Goal: Information Seeking & Learning: Learn about a topic

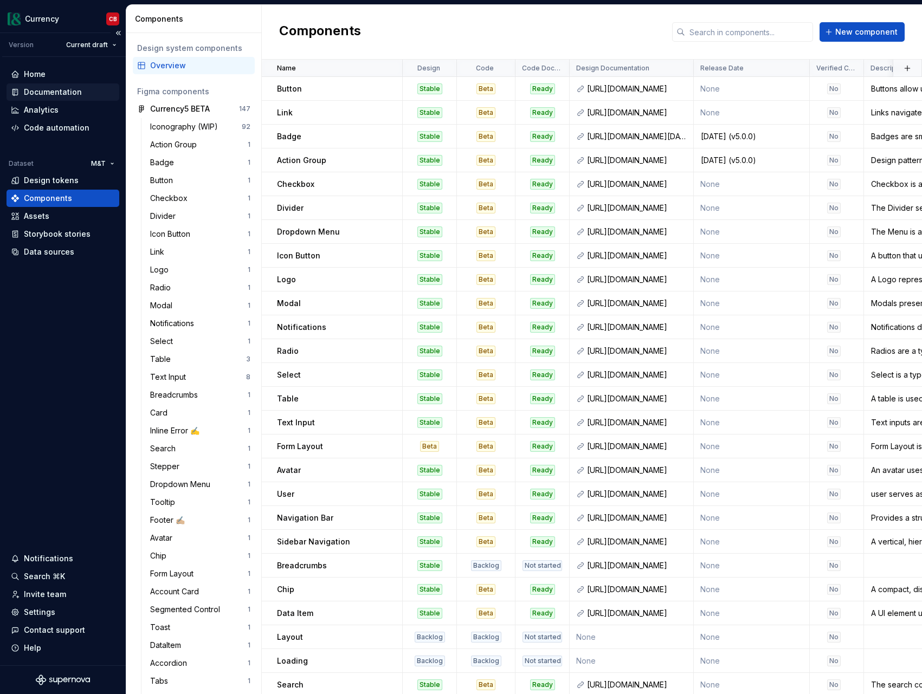
click at [47, 86] on div "Documentation" at bounding box center [63, 91] width 113 height 17
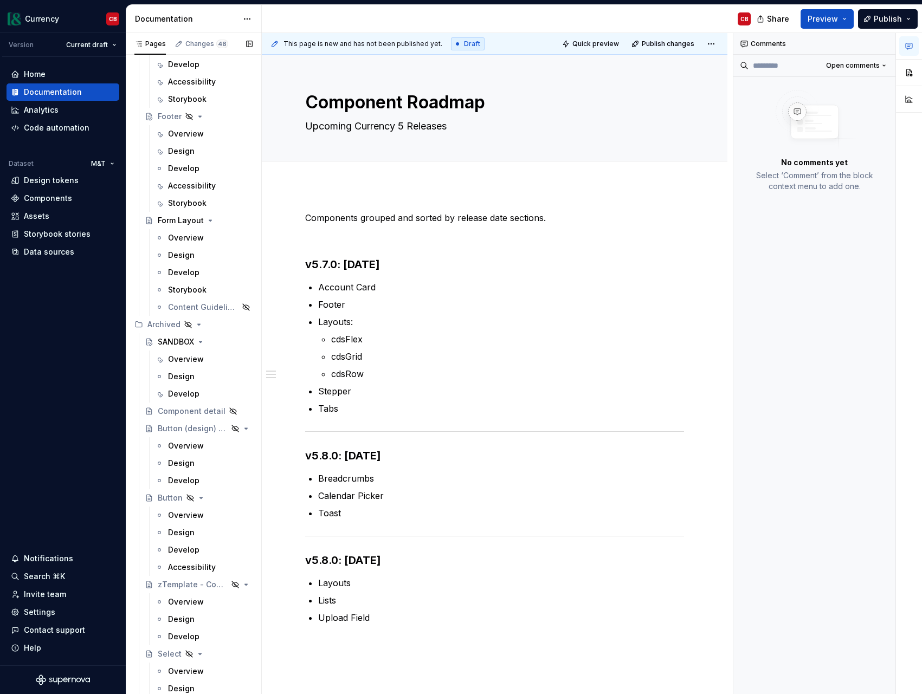
scroll to position [5797, 0]
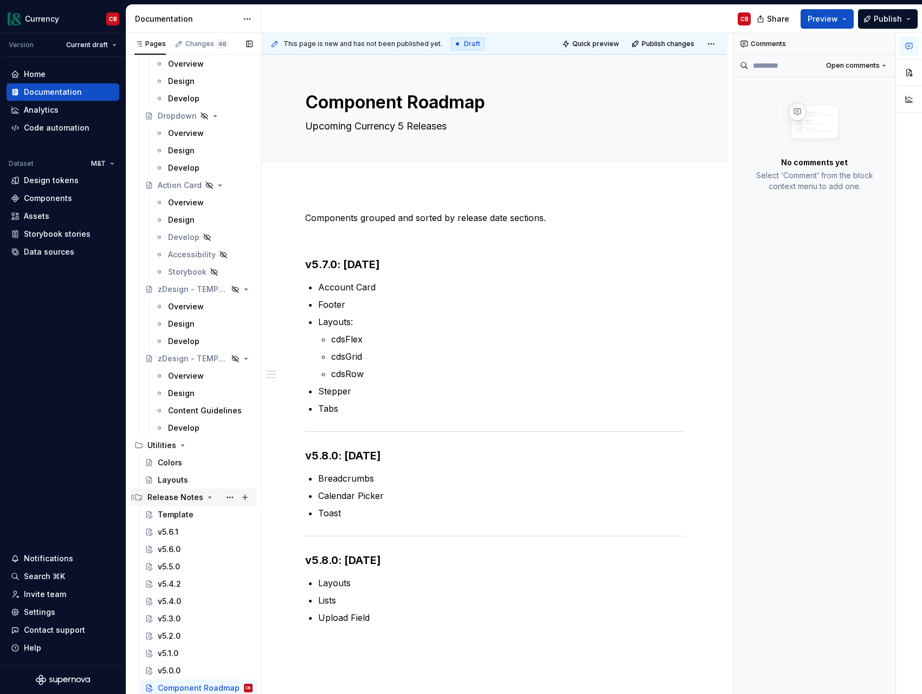
click at [171, 498] on div "Release Notes" at bounding box center [175, 497] width 56 height 11
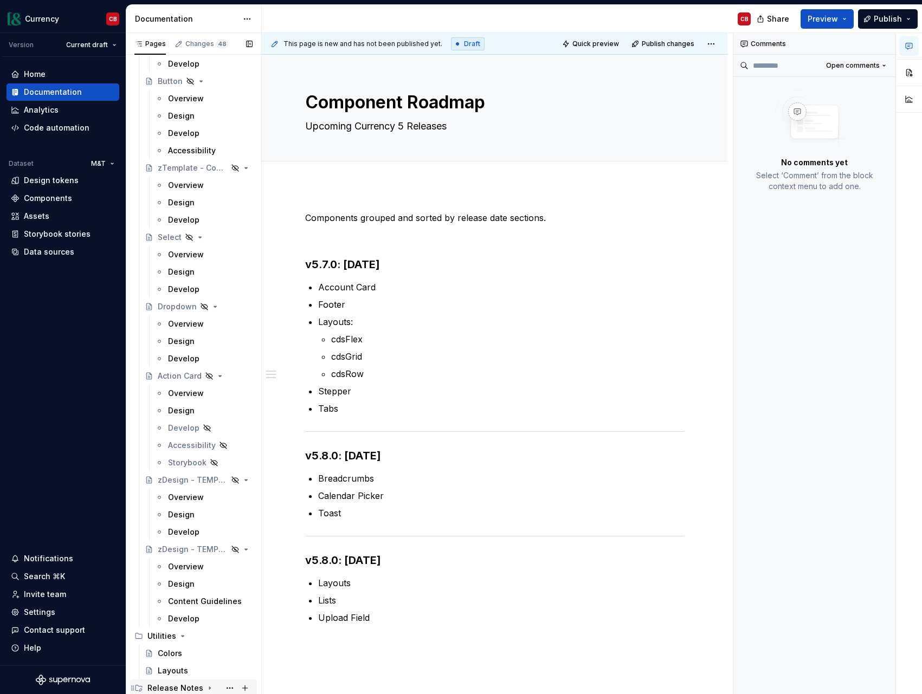
scroll to position [5606, 0]
click at [207, 687] on icon "Page tree" at bounding box center [209, 688] width 9 height 9
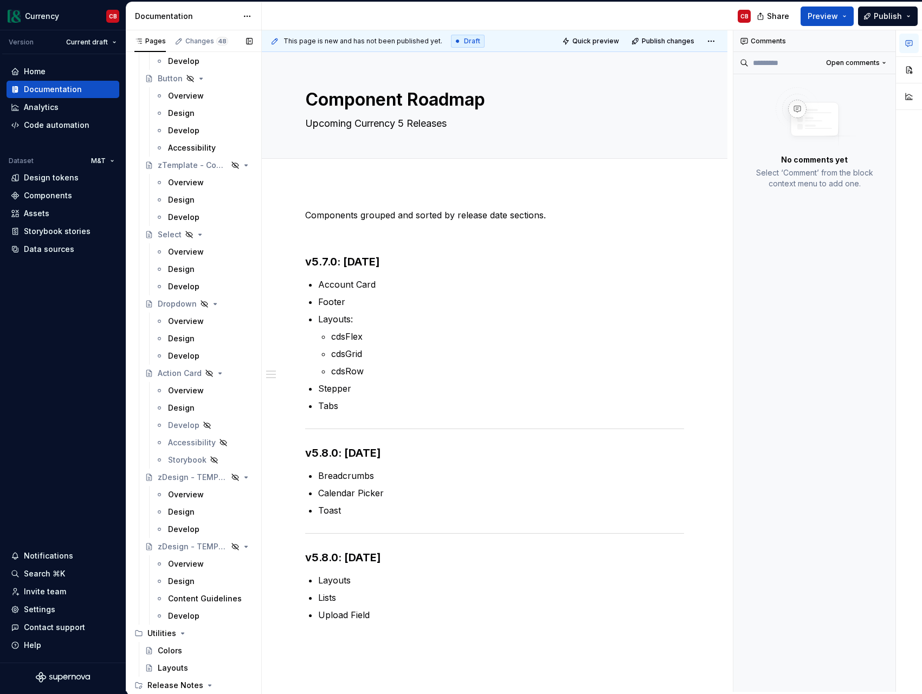
scroll to position [5797, 0]
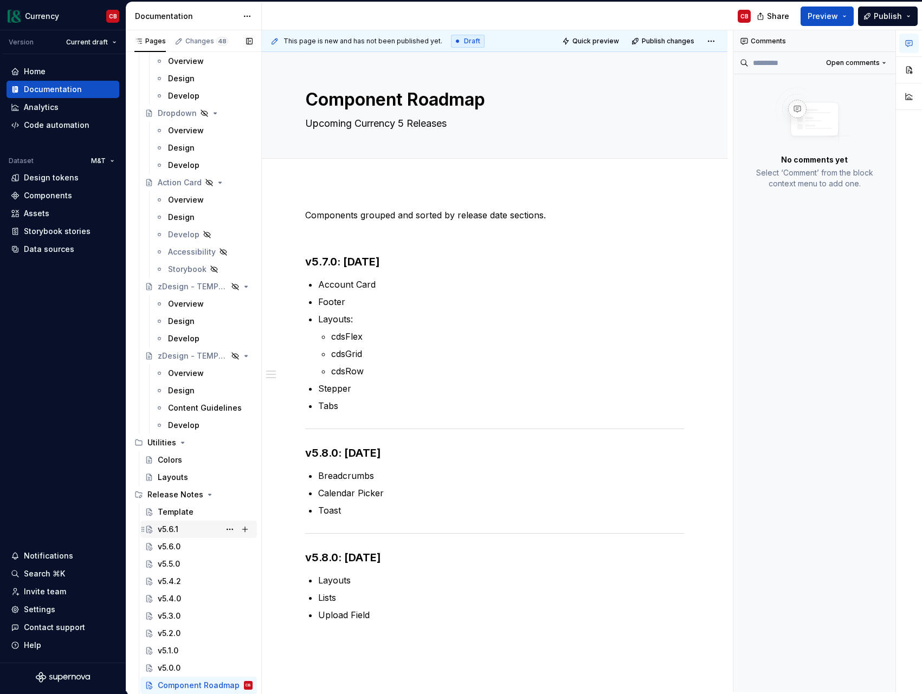
click at [165, 531] on div "v5.6.1" at bounding box center [168, 529] width 21 height 11
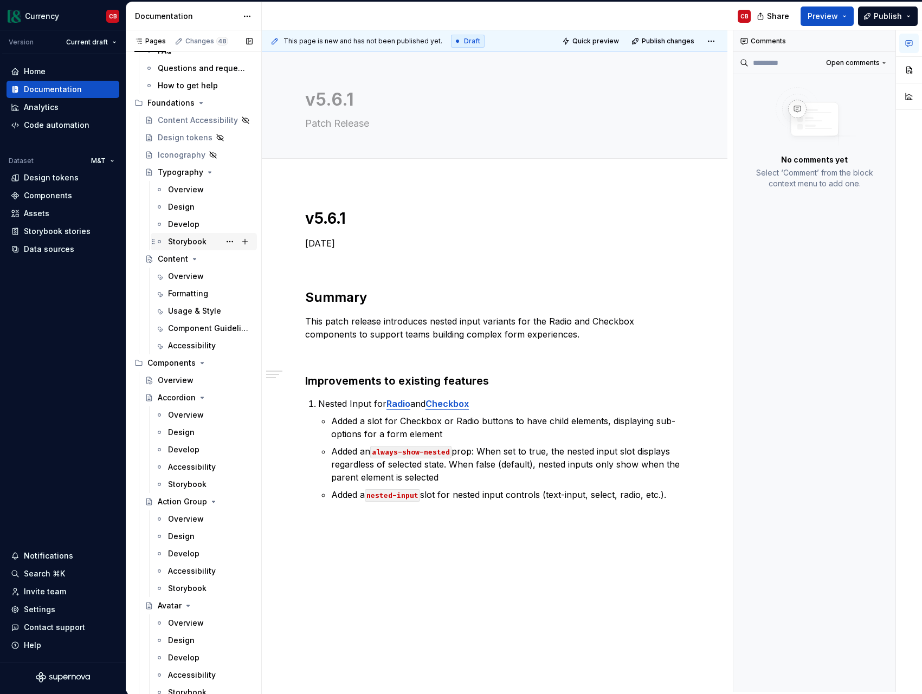
scroll to position [193, 0]
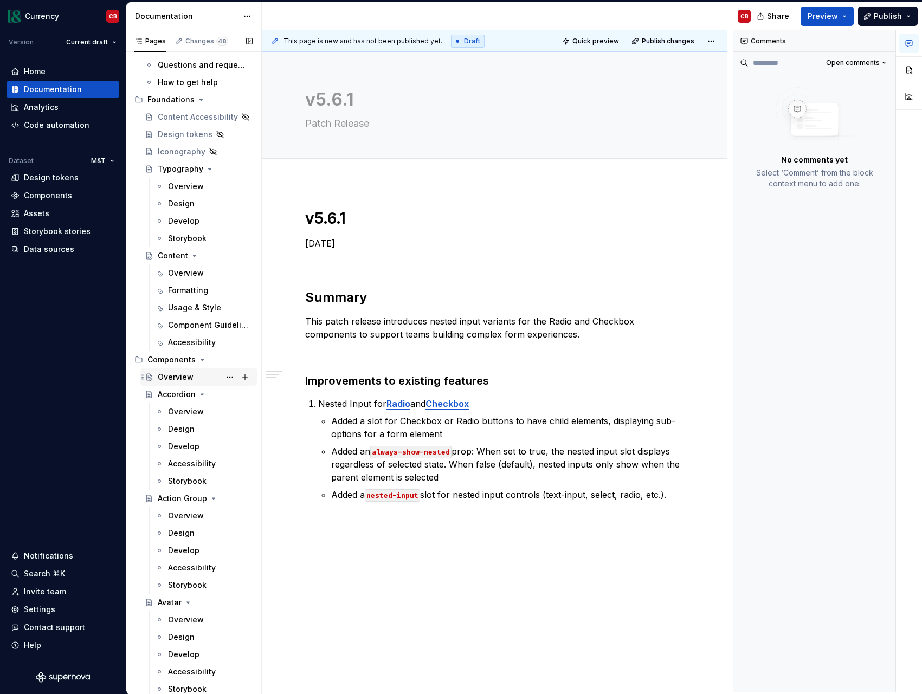
click at [169, 375] on div "Overview" at bounding box center [176, 377] width 36 height 11
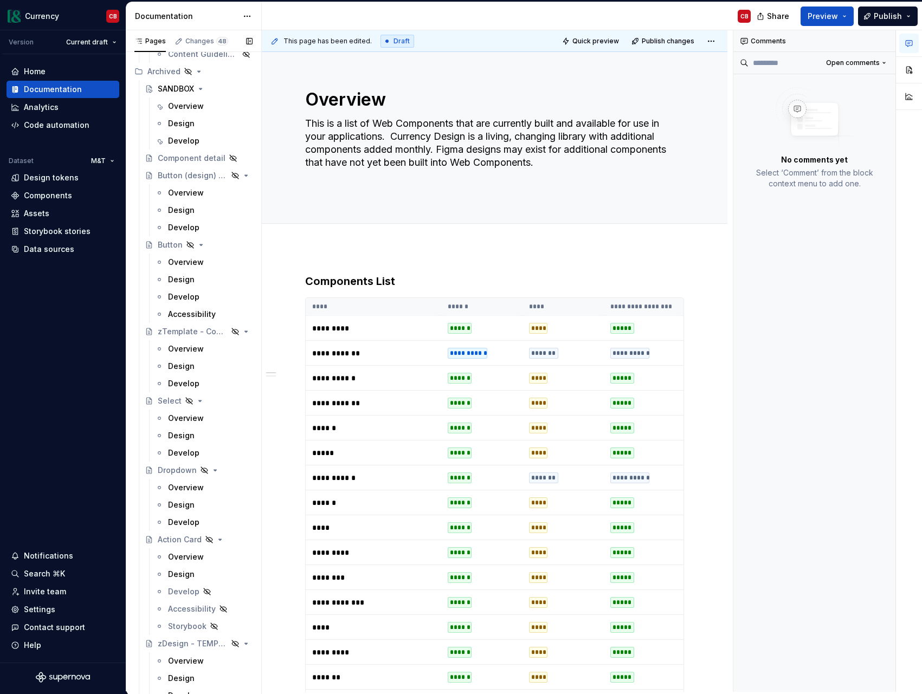
scroll to position [5797, 0]
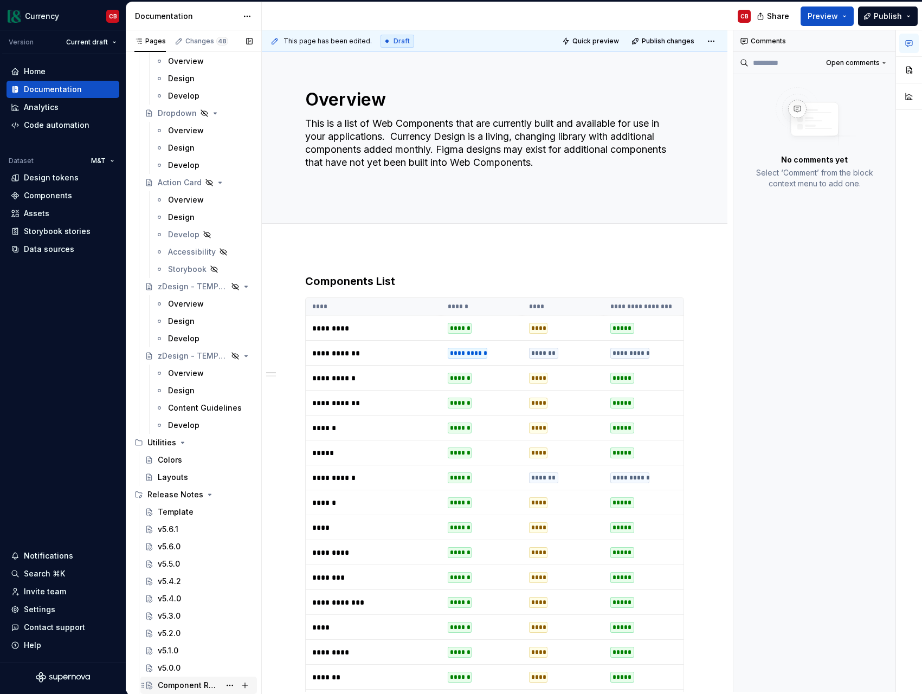
click at [194, 683] on div "Component Roadmap" at bounding box center [189, 685] width 62 height 11
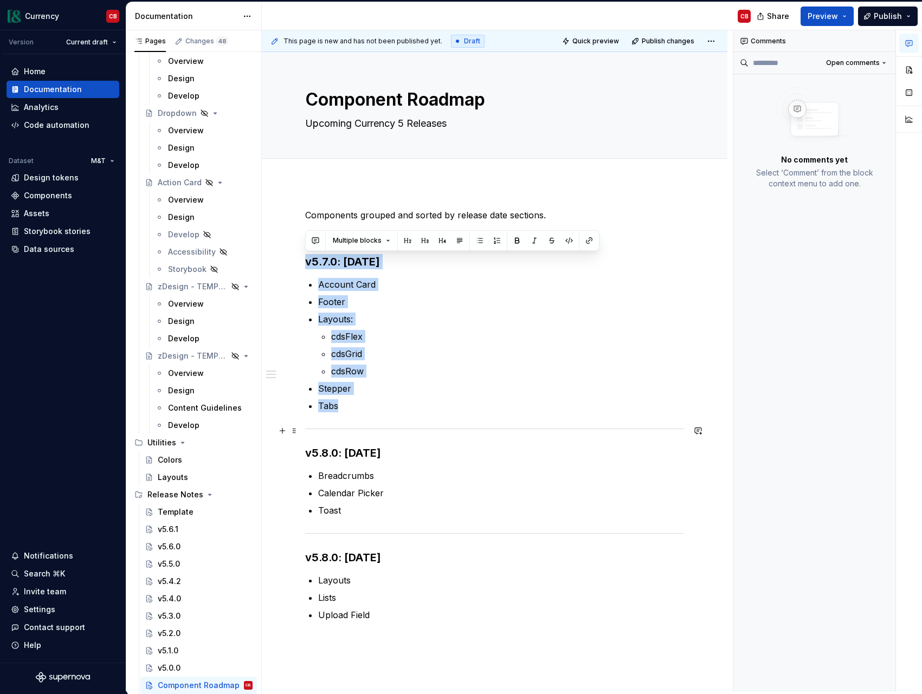
drag, startPoint x: 305, startPoint y: 261, endPoint x: 633, endPoint y: 430, distance: 369.3
click at [633, 430] on div "Components grouped and sorted by release date sections. v5.7.0: [DATE] Account …" at bounding box center [494, 428] width 379 height 439
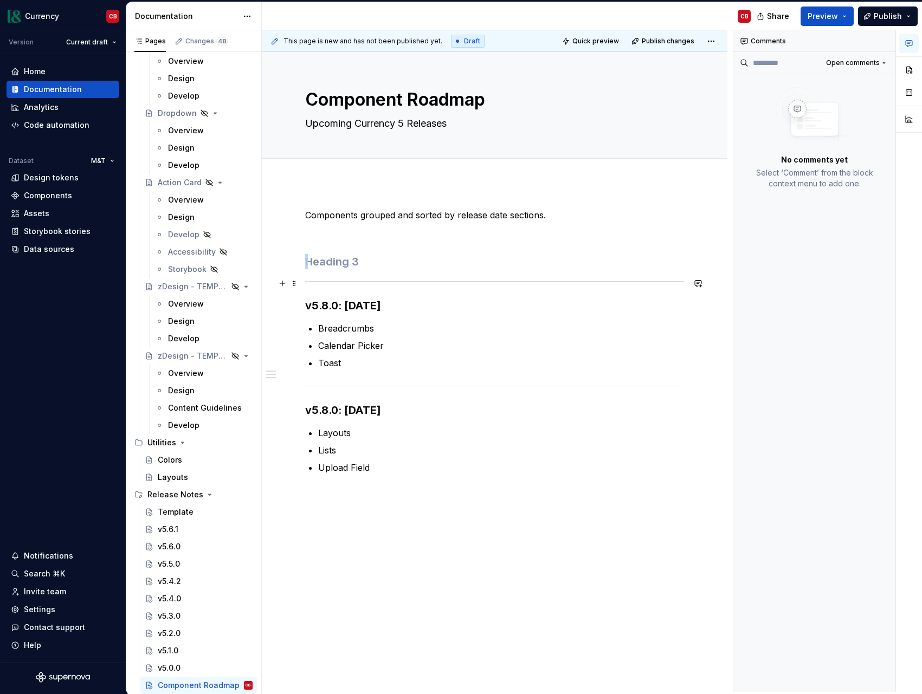
click at [360, 281] on hr at bounding box center [494, 281] width 379 height 1
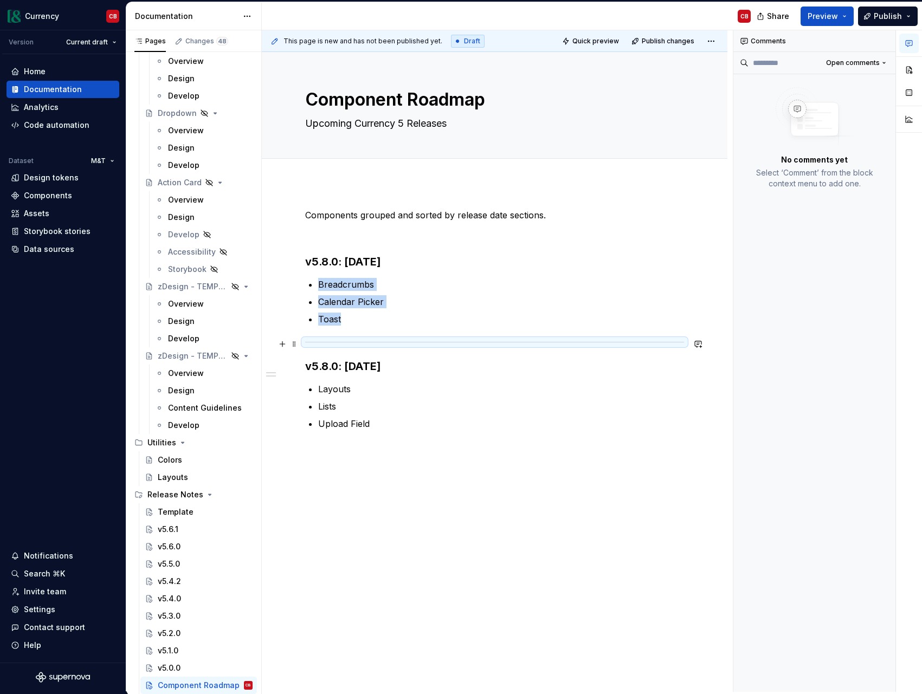
click at [393, 342] on hr at bounding box center [494, 342] width 379 height 1
type textarea "*"
